Goal: Find specific page/section: Find specific page/section

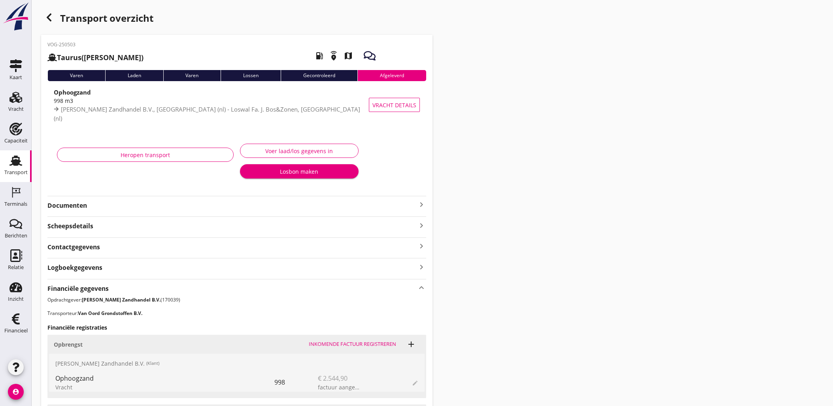
scroll to position [132, 0]
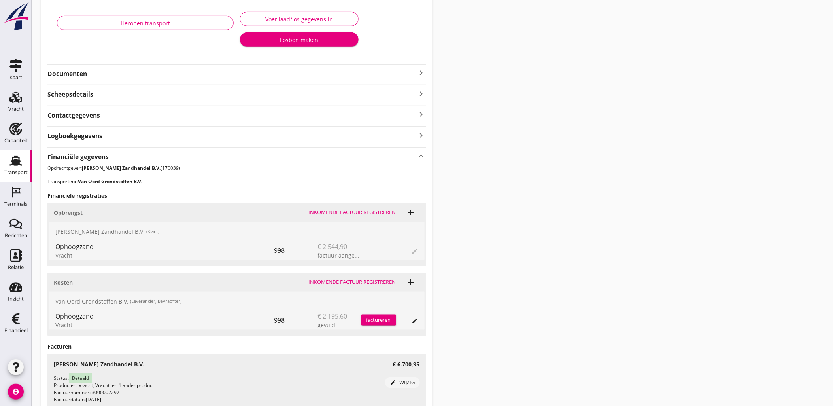
click at [447, 144] on div "Transport overzicht VOG-250503 Taurus (Van Oord) local_gas_station emergency_sh…" at bounding box center [432, 162] width 801 height 588
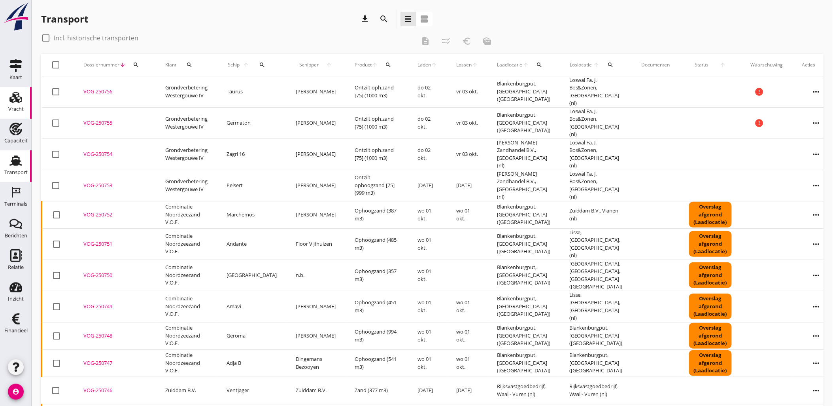
click at [6, 103] on link "Vracht Vracht" at bounding box center [16, 103] width 32 height 32
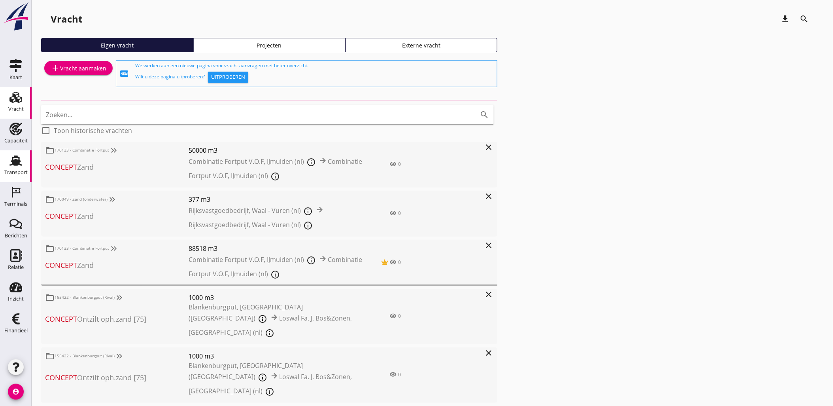
click at [17, 163] on use at bounding box center [15, 160] width 13 height 10
